Goal: Task Accomplishment & Management: Manage account settings

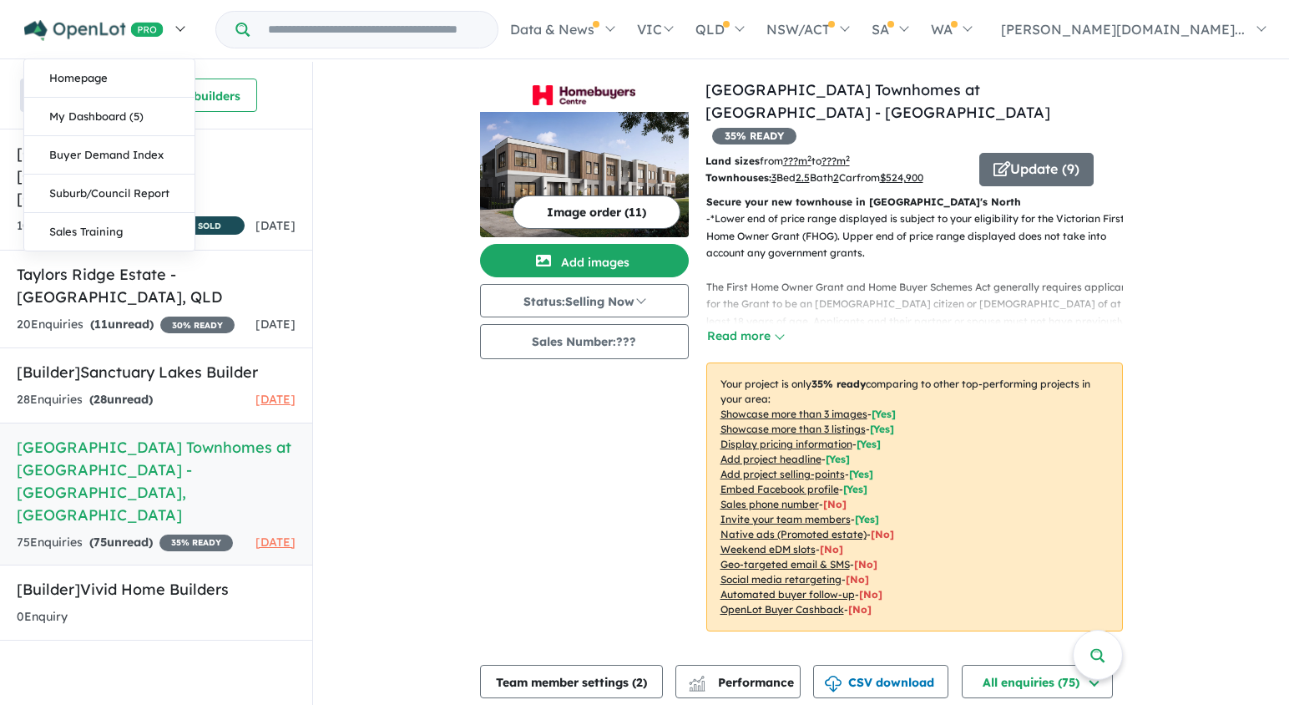
click at [127, 22] on img at bounding box center [93, 30] width 139 height 21
click at [113, 72] on link "Homepage" at bounding box center [109, 78] width 170 height 38
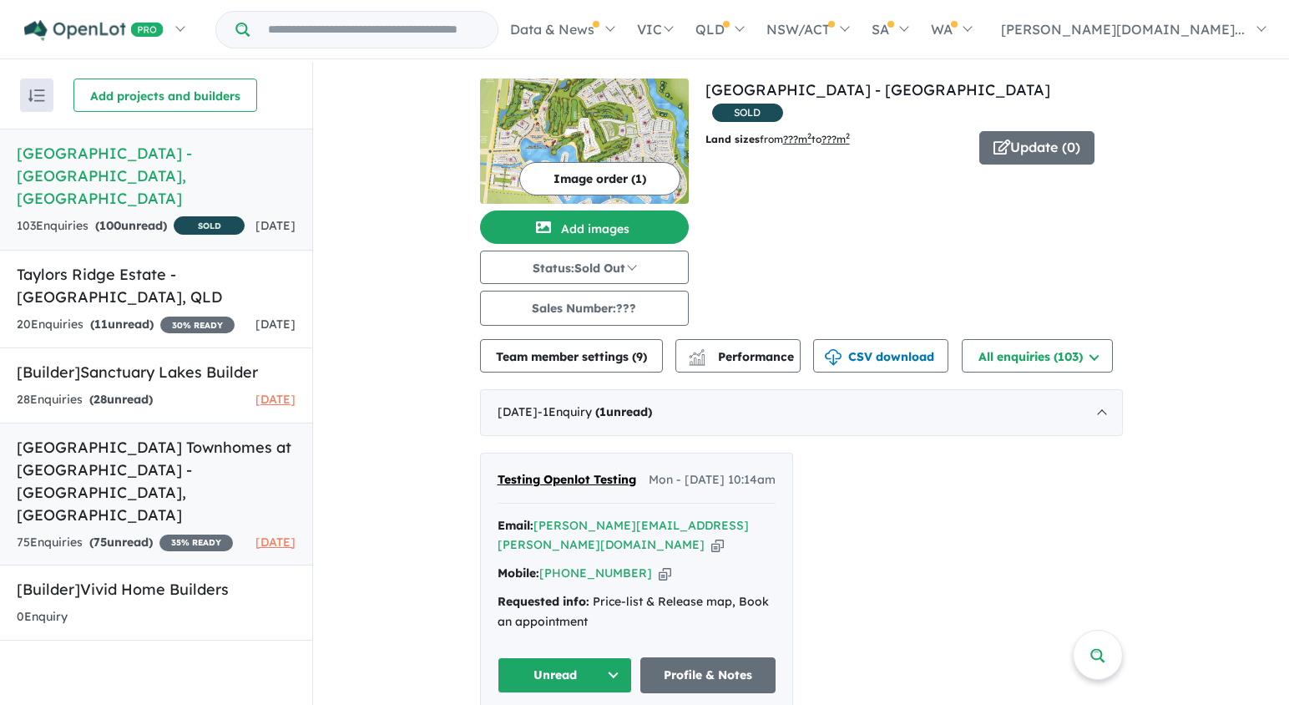
click at [182, 472] on h5 "[GEOGRAPHIC_DATA] Townhomes at [GEOGRAPHIC_DATA] - [GEOGRAPHIC_DATA] , [GEOGRAP…" at bounding box center [156, 481] width 279 height 90
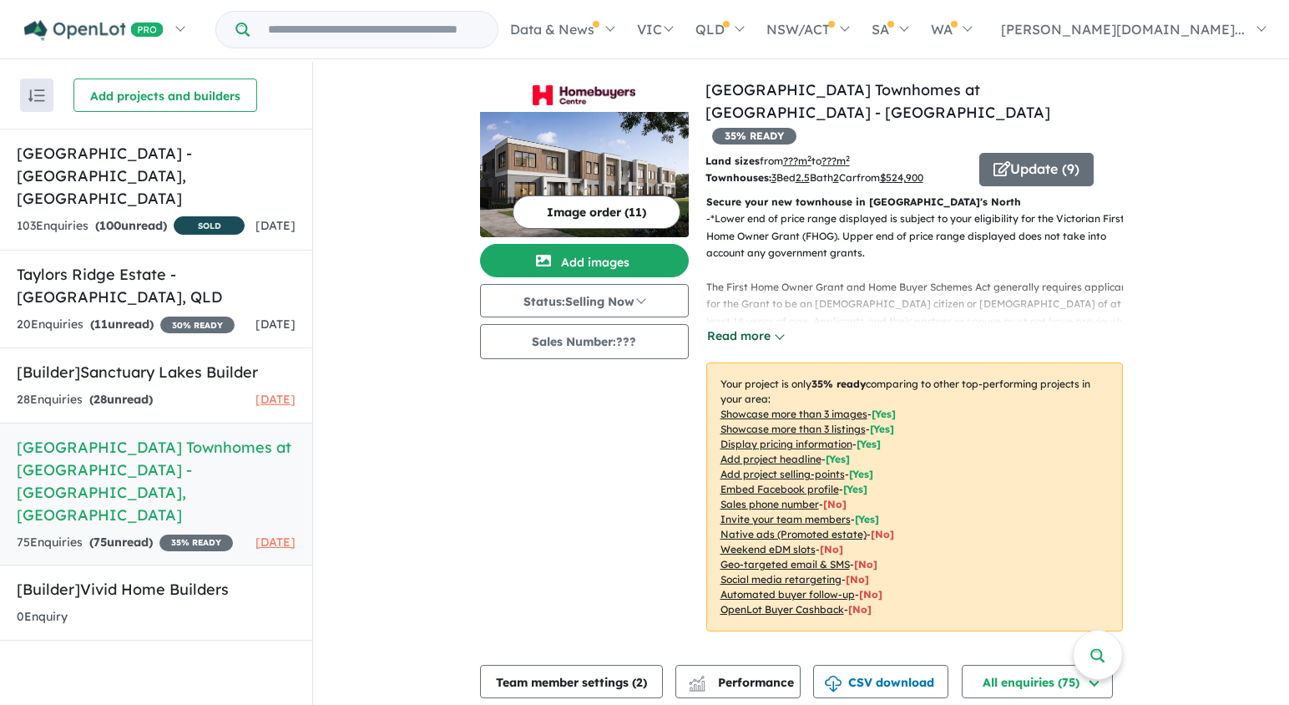
click at [776, 326] on button "Read more" at bounding box center [745, 335] width 78 height 19
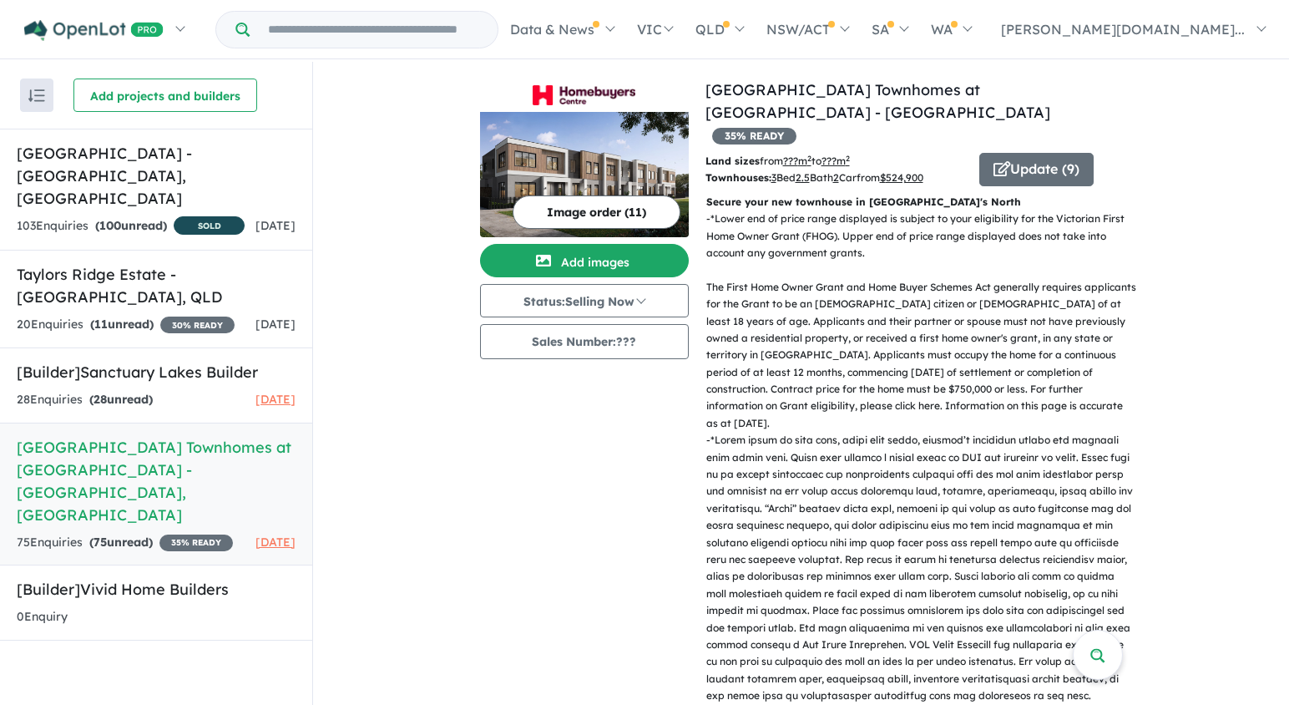
scroll to position [34, 0]
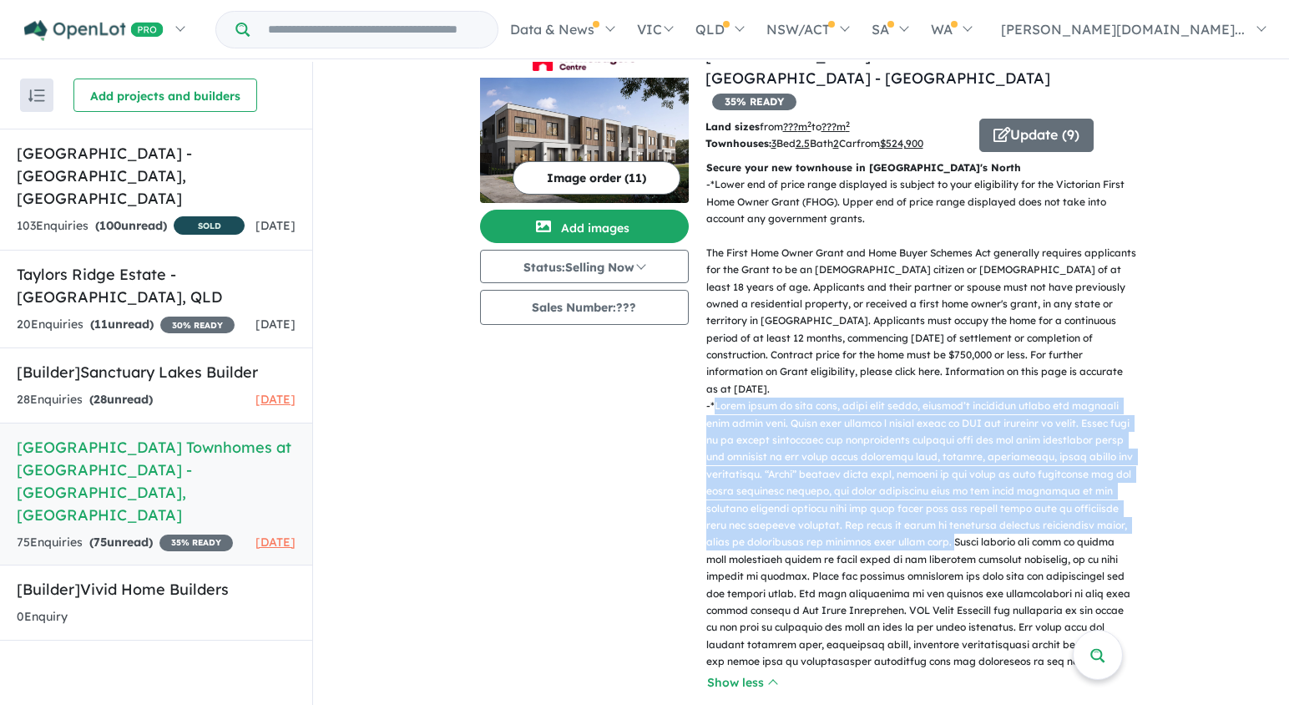
drag, startPoint x: 713, startPoint y: 367, endPoint x: 943, endPoint y: 501, distance: 266.4
click at [943, 501] on p "-" at bounding box center [921, 533] width 430 height 272
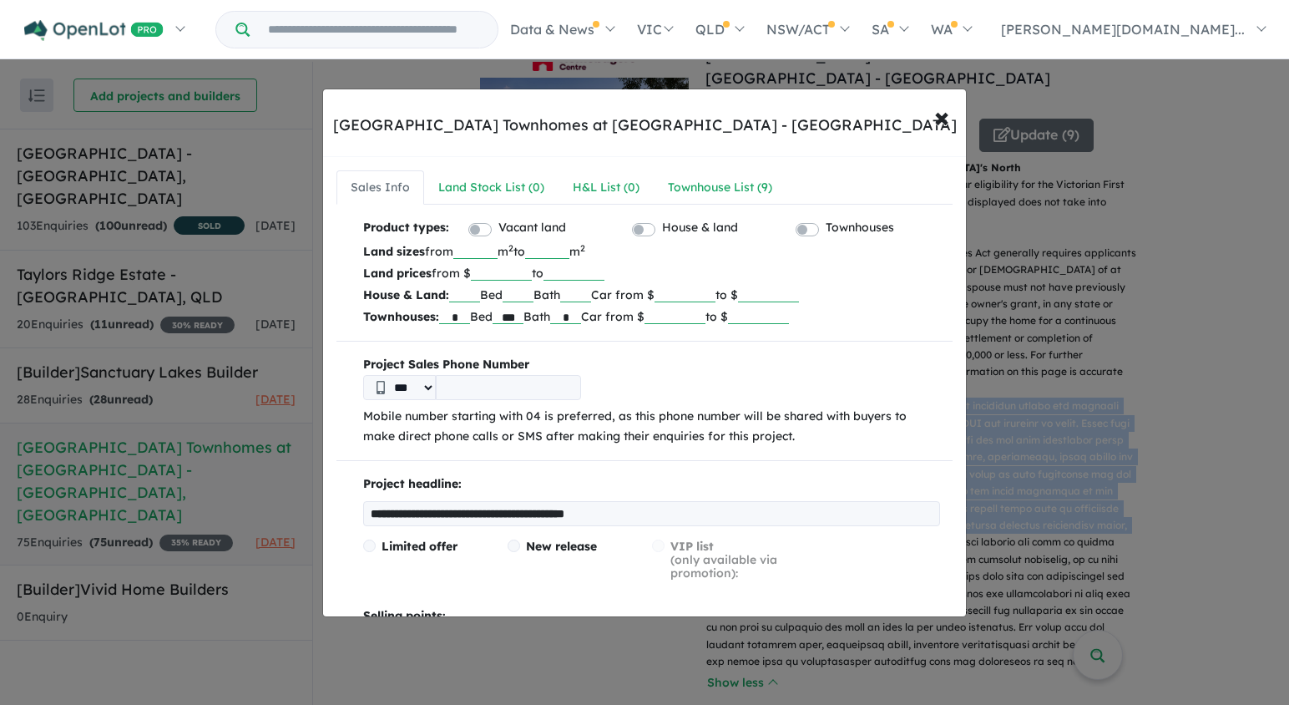
copy p "Price based on home type, floor plan shown, builder’s preferred siting and expe…"
click at [937, 124] on span "×" at bounding box center [941, 117] width 15 height 36
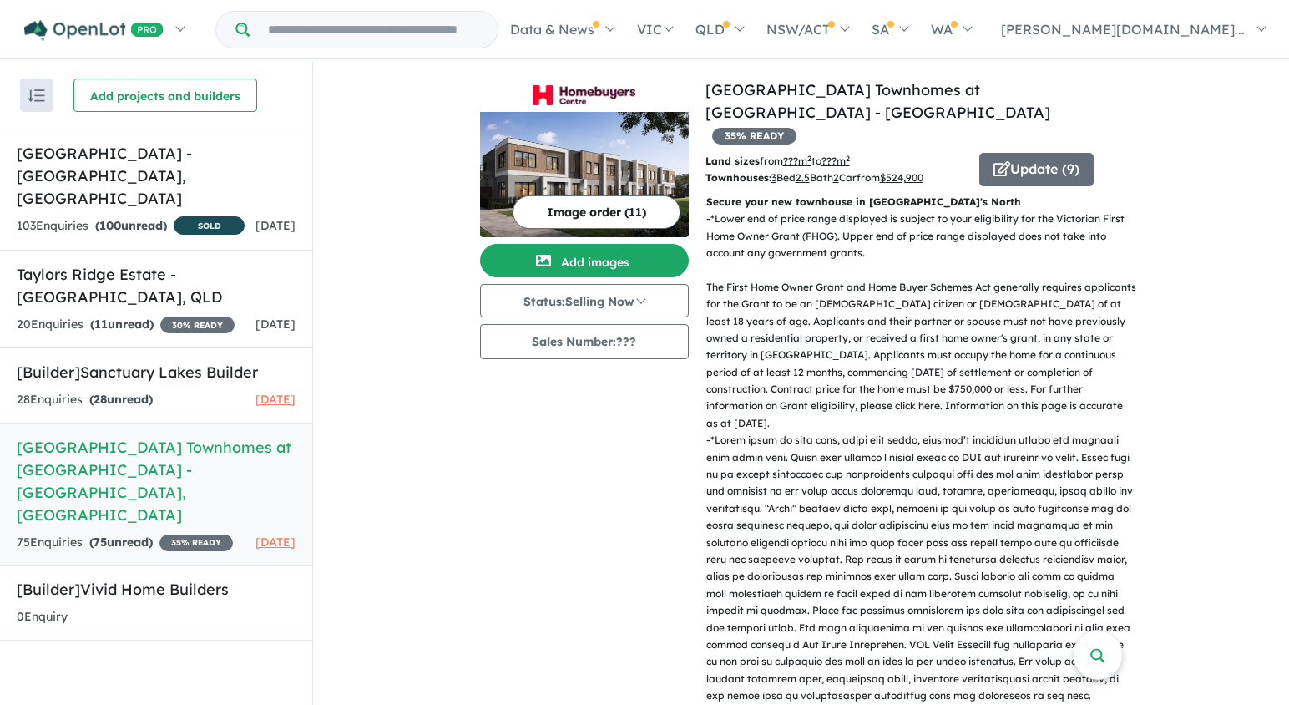
scroll to position [6, 0]
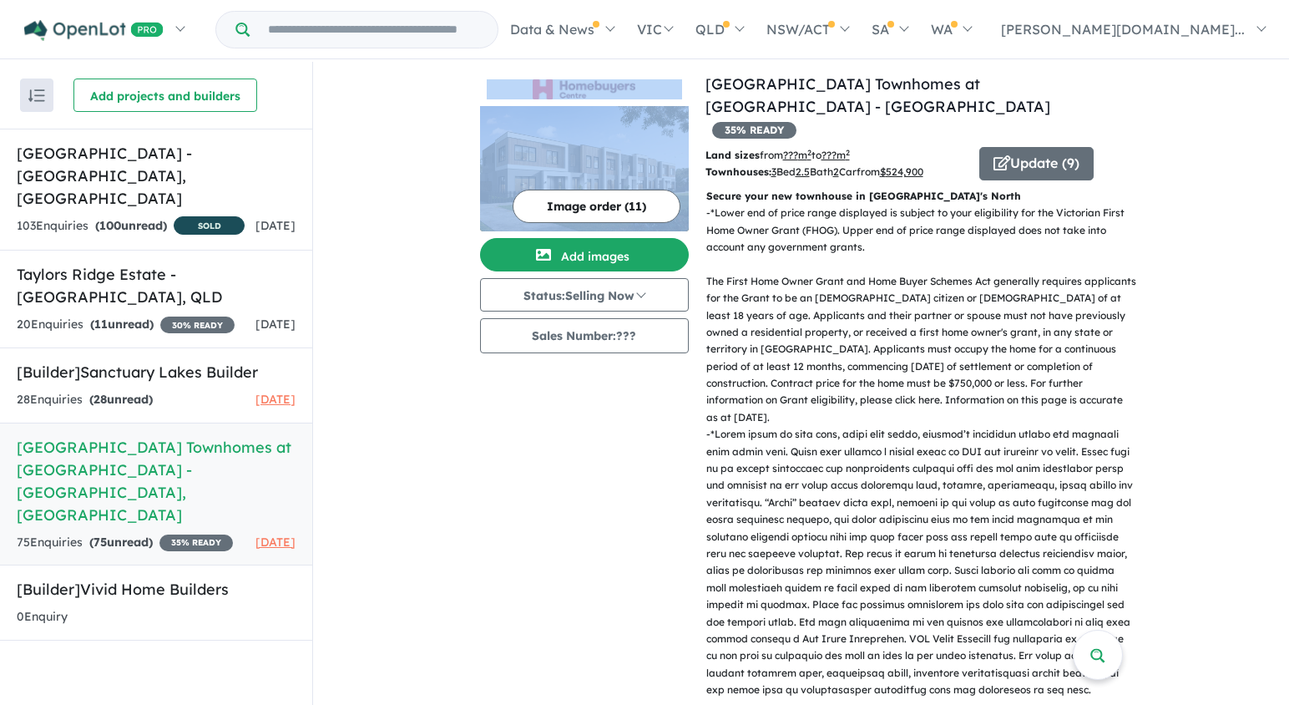
drag, startPoint x: 384, startPoint y: 78, endPoint x: 380, endPoint y: 305, distance: 227.1
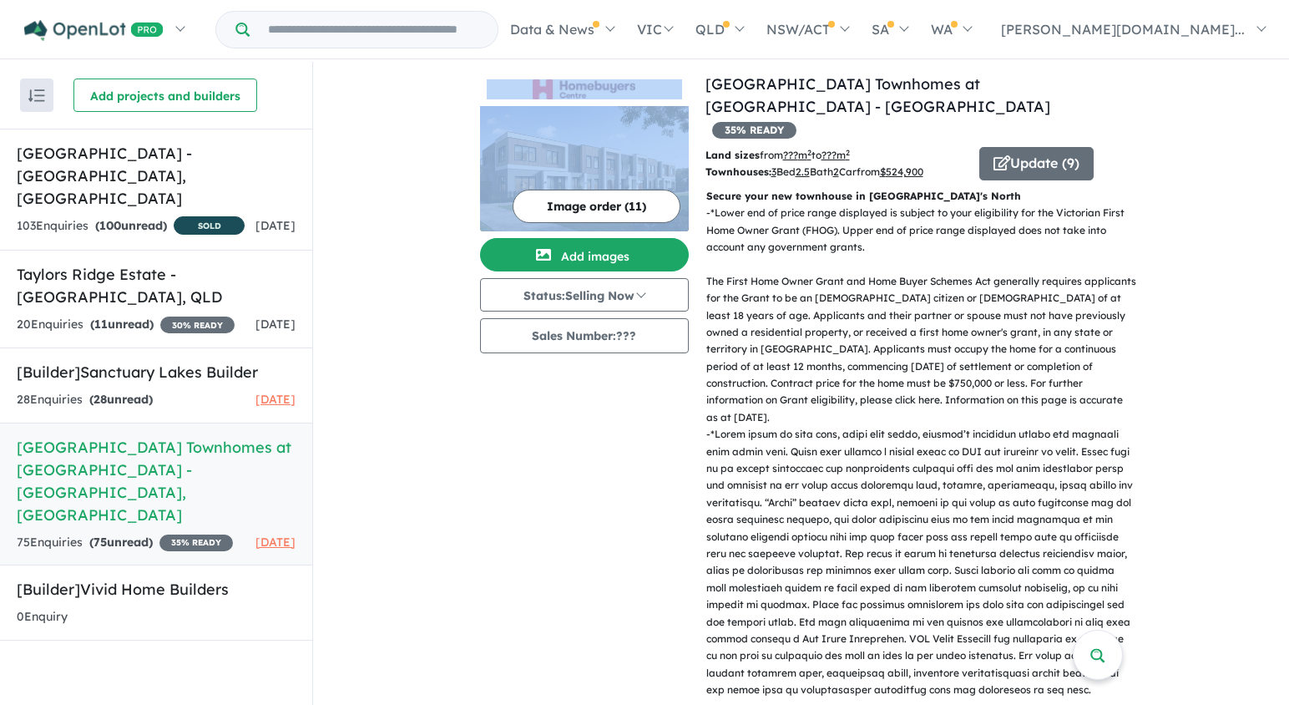
drag, startPoint x: 438, startPoint y: 436, endPoint x: 435, endPoint y: 87, distance: 349.0
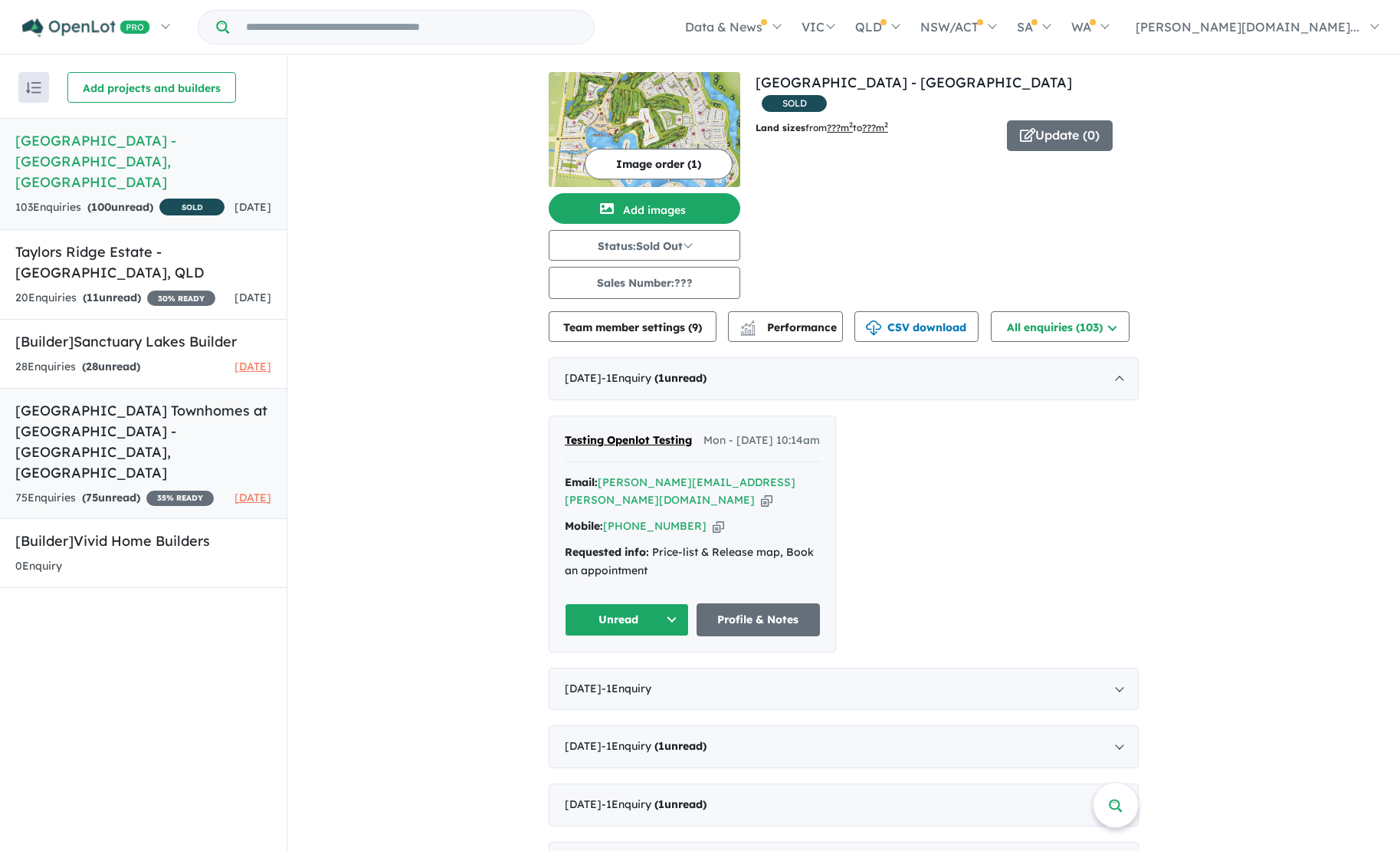
click at [42, 420] on h5 "[GEOGRAPHIC_DATA] Townhomes at [GEOGRAPHIC_DATA] - [GEOGRAPHIC_DATA] , [GEOGRAP…" at bounding box center [143, 442] width 256 height 83
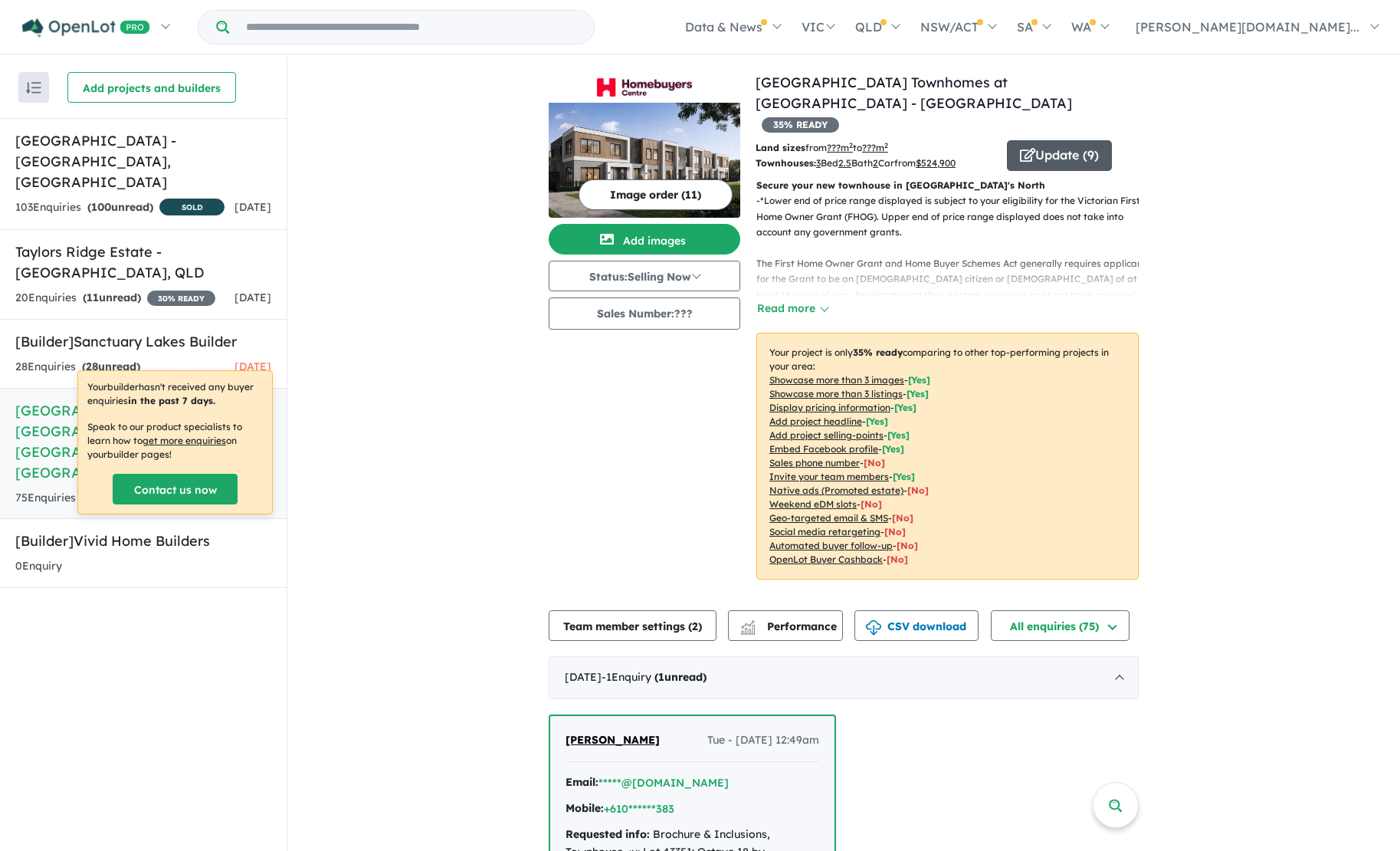
click at [1063, 140] on button "Update ( 9 )" at bounding box center [1059, 155] width 105 height 30
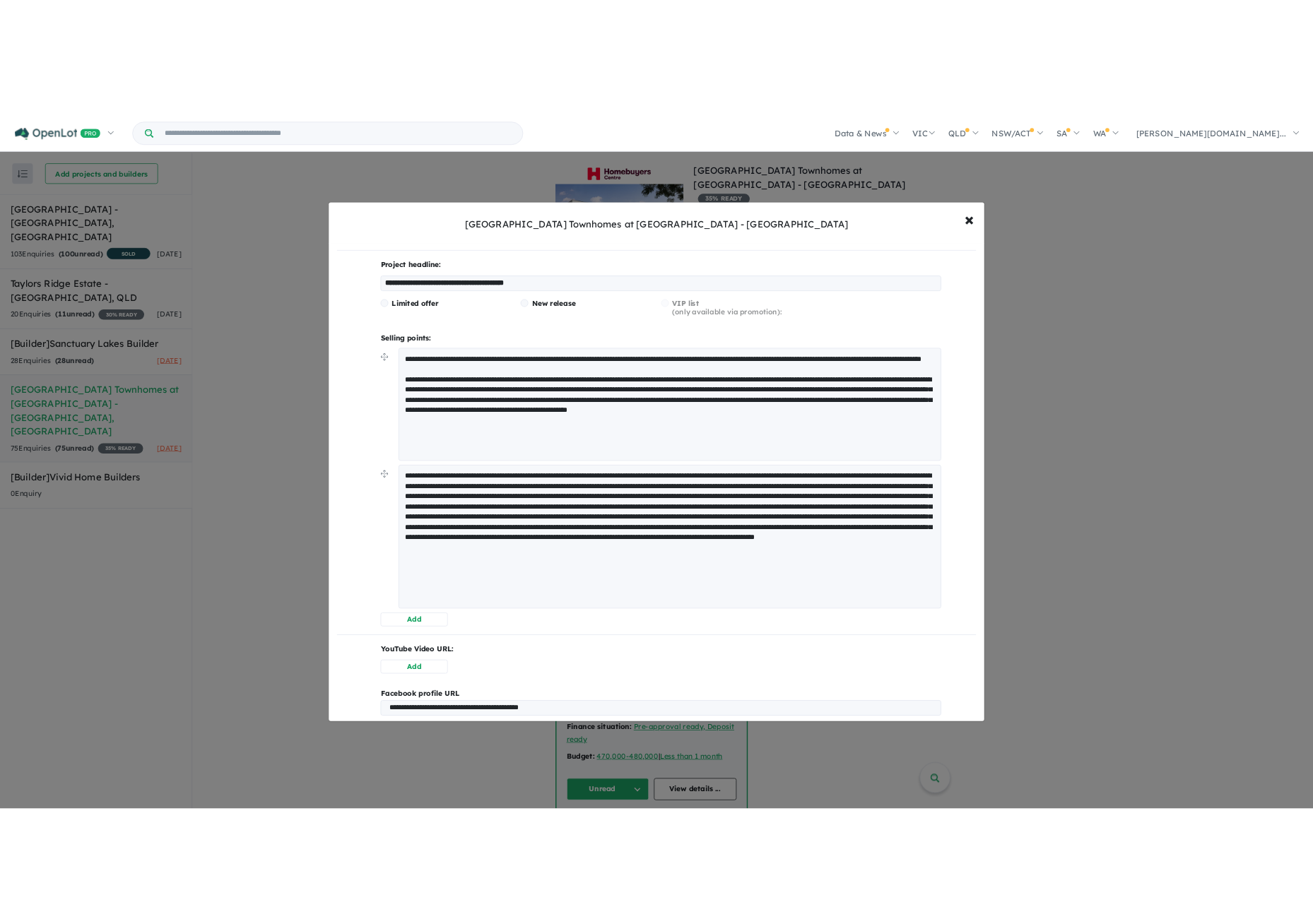
scroll to position [249, 0]
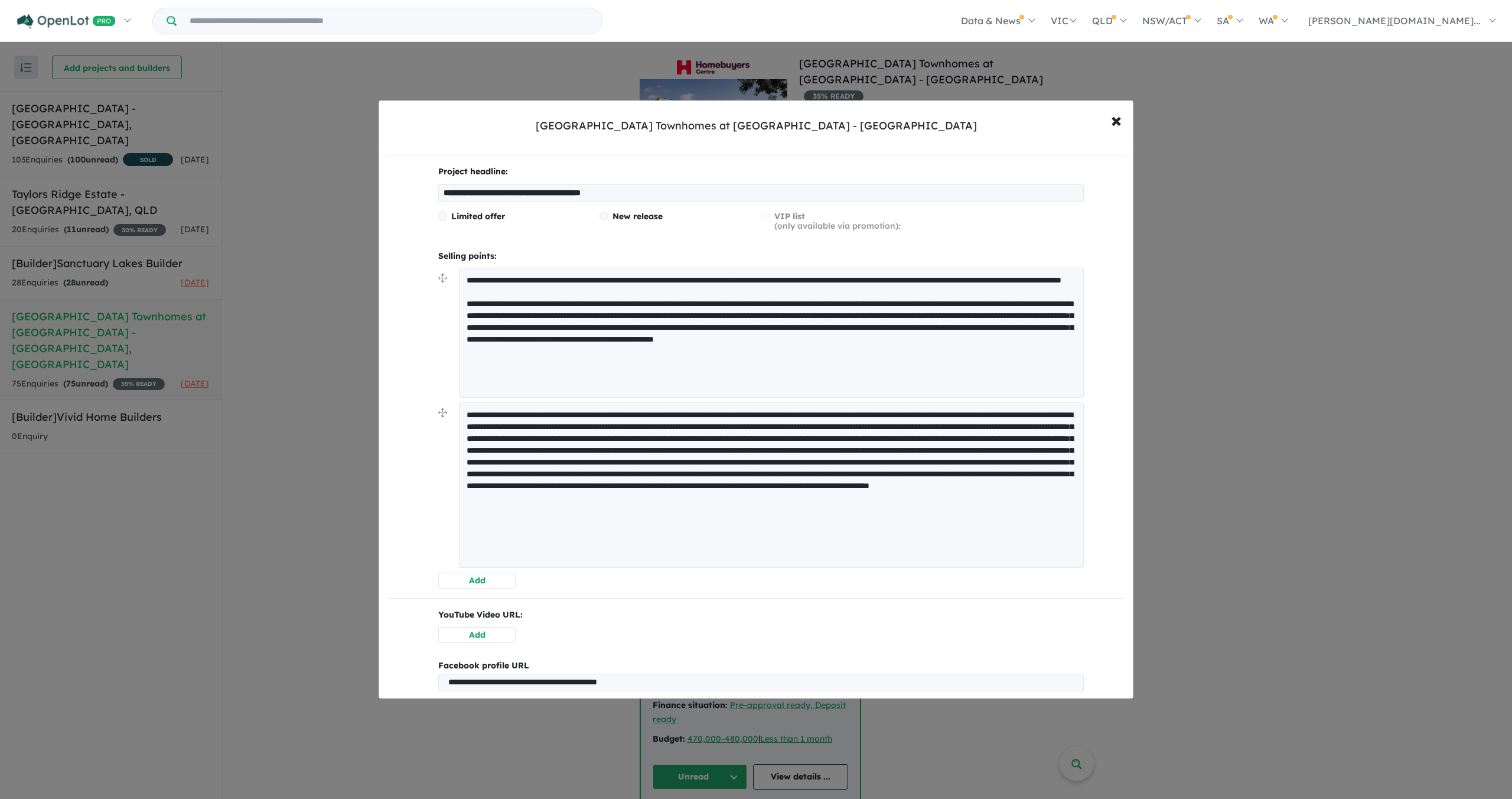
click at [444, 217] on span at bounding box center [443, 216] width 9 height 9
click at [442, 219] on span at bounding box center [443, 216] width 9 height 9
click at [411, 236] on div "**********" at bounding box center [756, 448] width 736 height 929
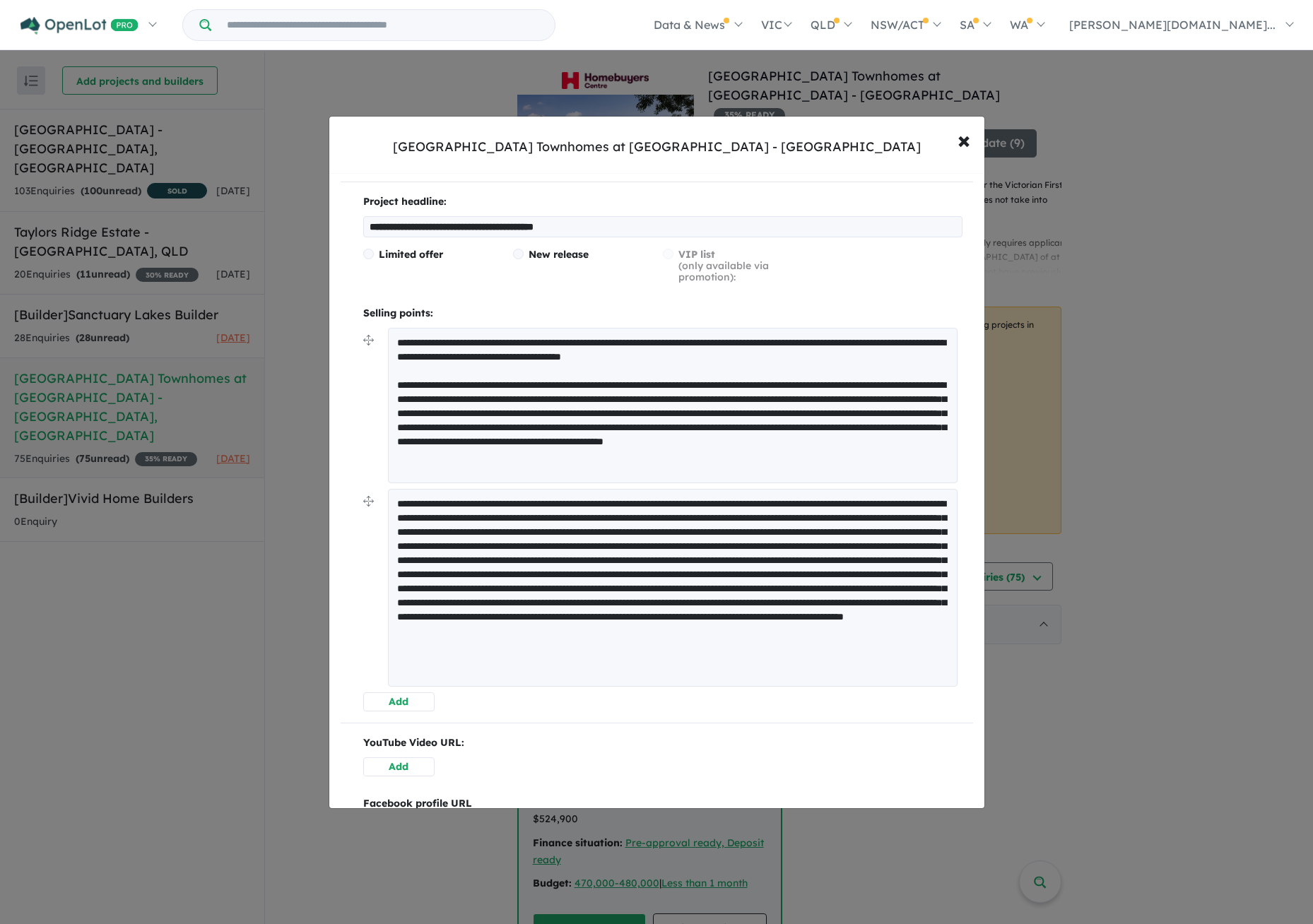
click at [1291, 265] on div "**********" at bounding box center [656, 462] width 1313 height 924
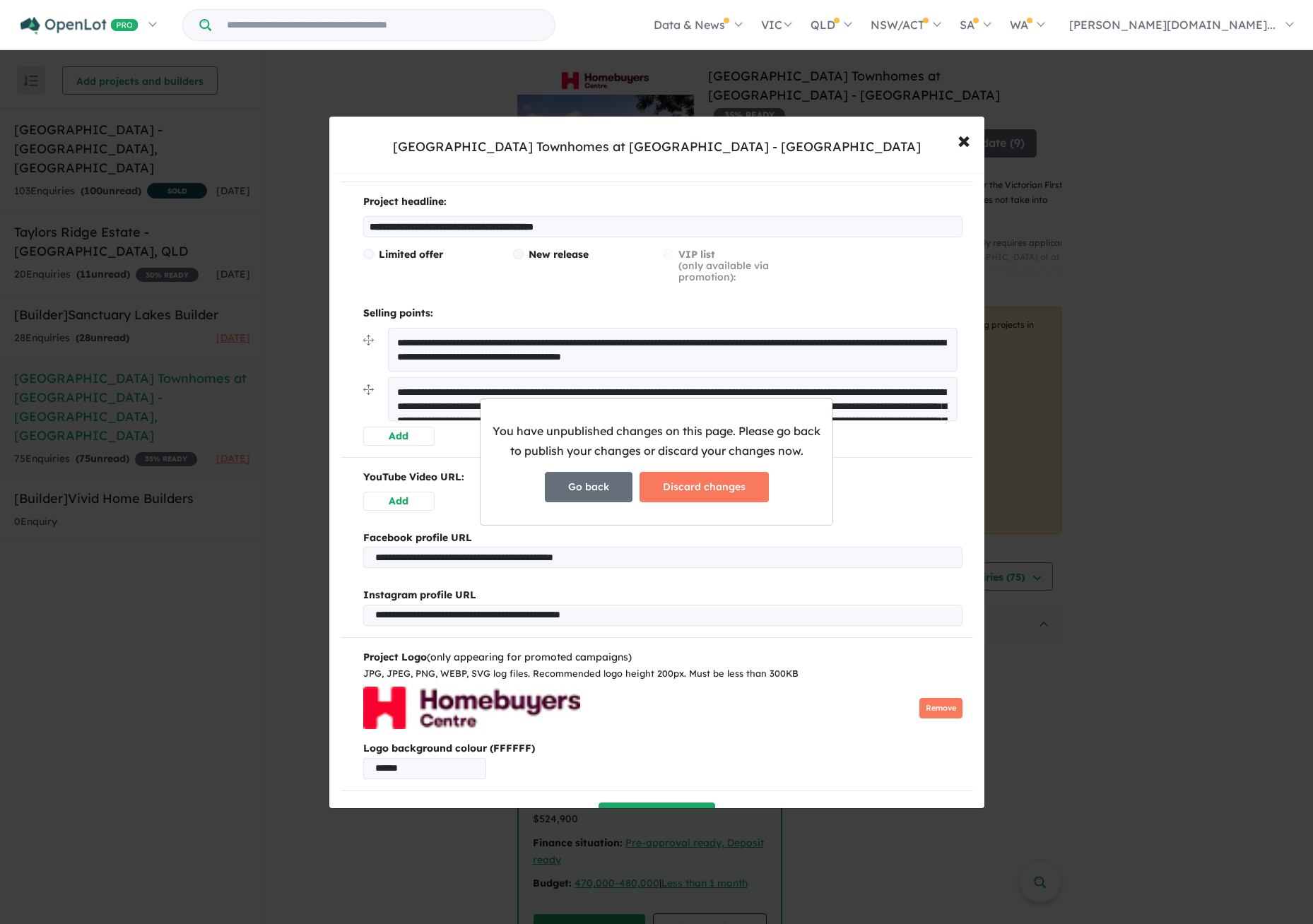
click at [607, 492] on button "Go back" at bounding box center [589, 487] width 88 height 30
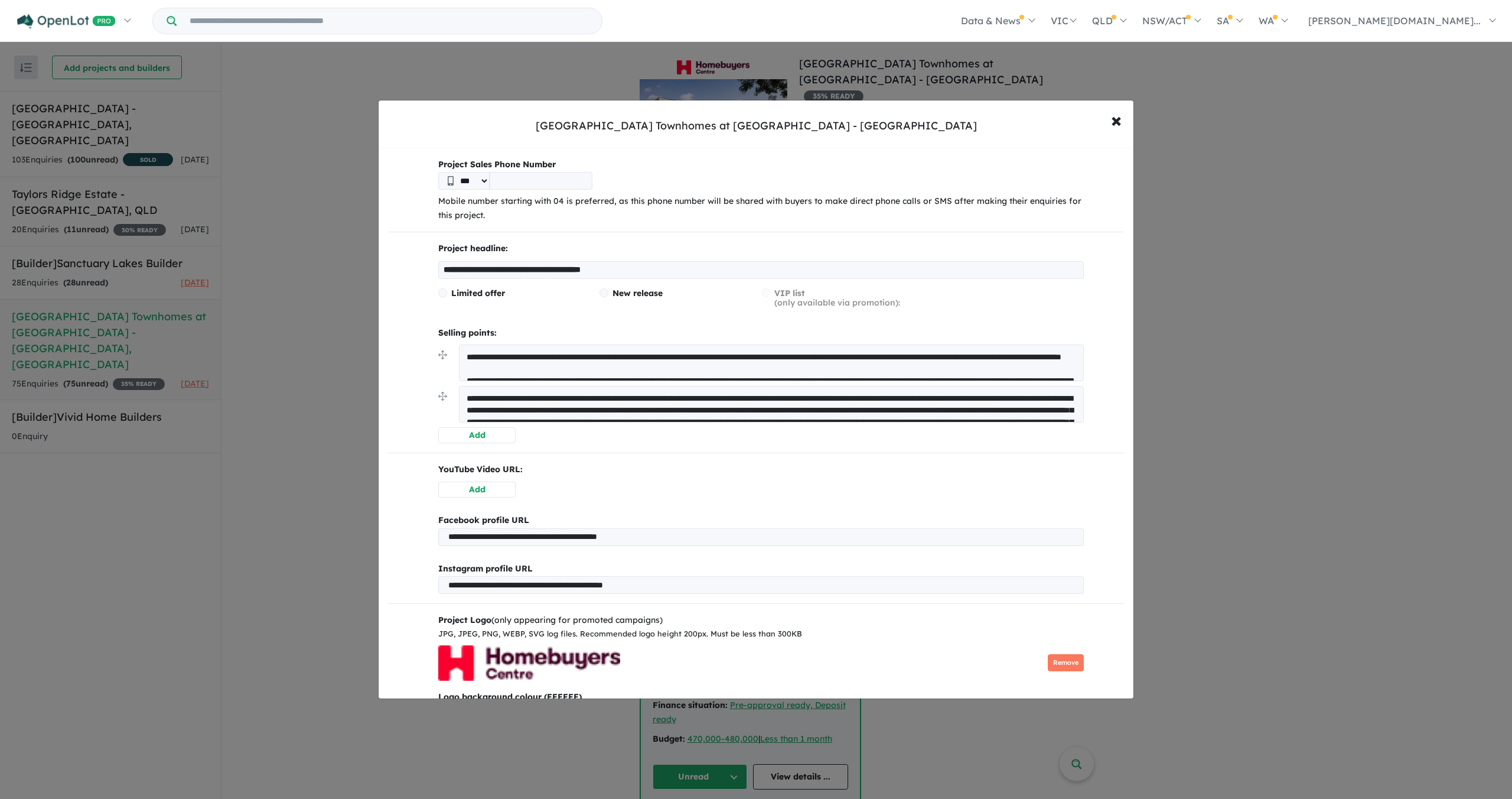
scroll to position [125, 0]
